Goal: Task Accomplishment & Management: Manage account settings

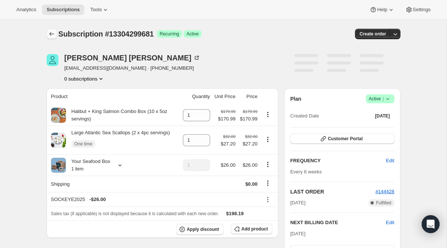
click at [51, 36] on icon "Subscriptions" at bounding box center [51, 33] width 7 height 7
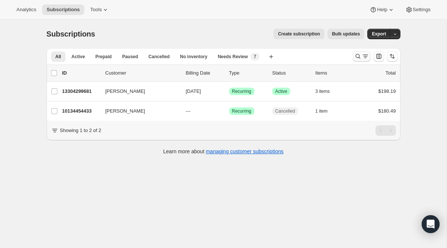
click at [359, 57] on icon "Search and filter results" at bounding box center [357, 56] width 7 height 7
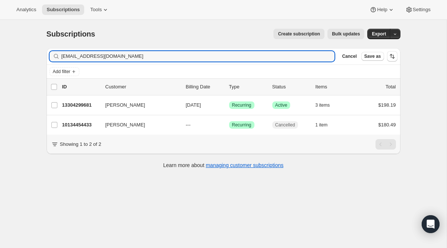
drag, startPoint x: 197, startPoint y: 57, endPoint x: 7, endPoint y: 22, distance: 193.4
click at [7, 22] on div "Subscriptions. This page is ready Subscriptions Create subscription Bulk update…" at bounding box center [223, 144] width 447 height 248
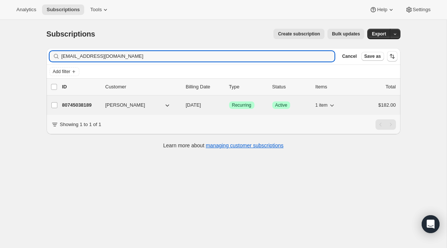
type input "[EMAIL_ADDRESS][DOMAIN_NAME]"
click at [242, 104] on span "Recurring" at bounding box center [241, 105] width 19 height 6
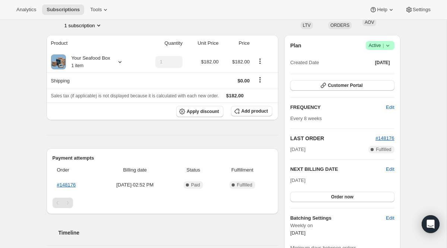
scroll to position [56, 0]
